Goal: Task Accomplishment & Management: Use online tool/utility

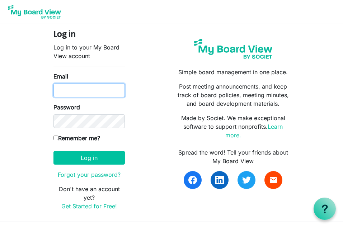
type input "[EMAIL_ADDRESS][DOMAIN_NAME]"
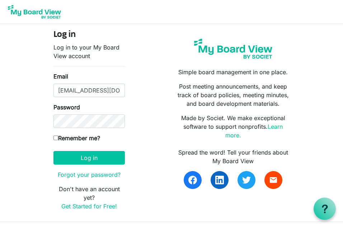
click at [58, 140] on label "Remember me?" at bounding box center [76, 138] width 47 height 9
click at [58, 140] on input "Remember me?" at bounding box center [55, 137] width 5 height 5
checkbox input "true"
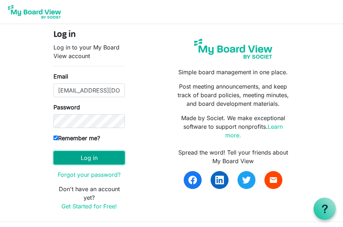
click at [92, 158] on button "Log in" at bounding box center [88, 158] width 71 height 14
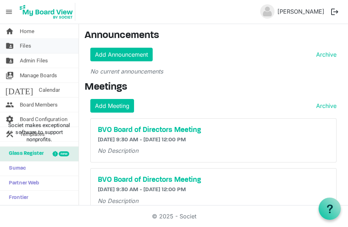
click at [27, 43] on span "Files" at bounding box center [25, 46] width 11 height 14
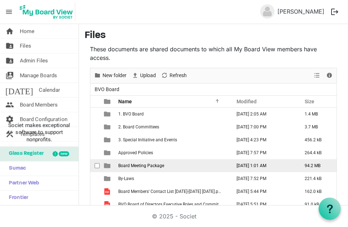
click at [162, 167] on span "Board Meeting Package" at bounding box center [141, 165] width 46 height 5
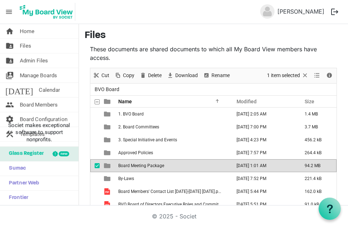
click at [162, 167] on span "Board Meeting Package" at bounding box center [141, 165] width 46 height 5
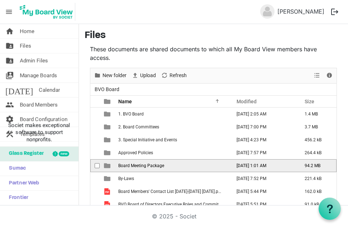
click at [162, 167] on span "Board Meeting Package" at bounding box center [141, 165] width 46 height 5
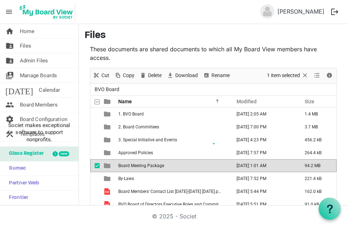
scroll to position [23, 0]
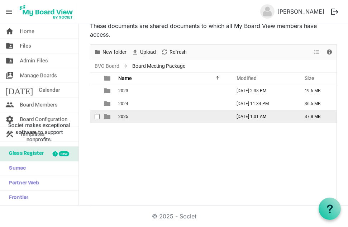
click at [128, 116] on span "2025" at bounding box center [123, 116] width 10 height 5
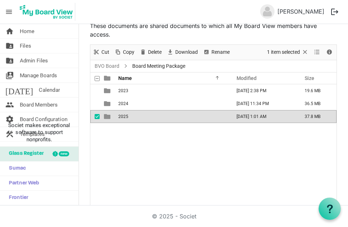
click at [144, 117] on td "2025" at bounding box center [172, 116] width 113 height 13
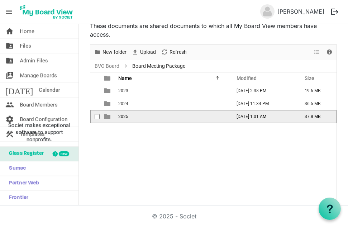
click at [121, 115] on span "2025" at bounding box center [123, 116] width 10 height 5
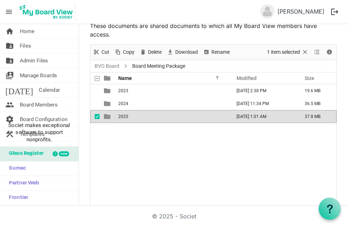
click at [121, 115] on span "2025" at bounding box center [123, 116] width 10 height 5
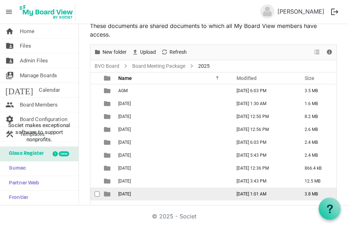
click at [131, 194] on span "September 25, 2025" at bounding box center [124, 193] width 13 height 5
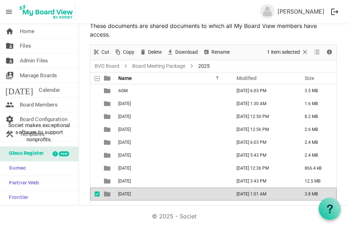
click at [131, 194] on span "September 25, 2025" at bounding box center [124, 193] width 13 height 5
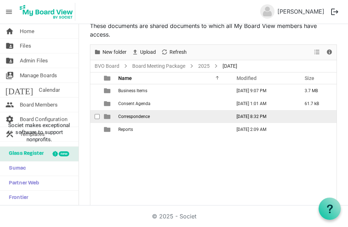
click at [137, 118] on span "Correspondence" at bounding box center [134, 116] width 32 height 5
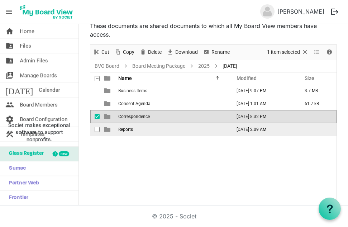
click at [128, 130] on span "Reports" at bounding box center [125, 129] width 15 height 5
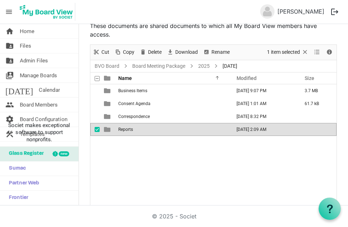
click at [128, 130] on span "Reports" at bounding box center [125, 129] width 15 height 5
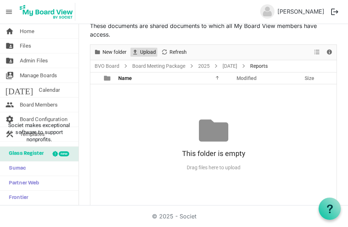
click at [145, 52] on span "Upload" at bounding box center [147, 52] width 17 height 9
